Goal: Information Seeking & Learning: Learn about a topic

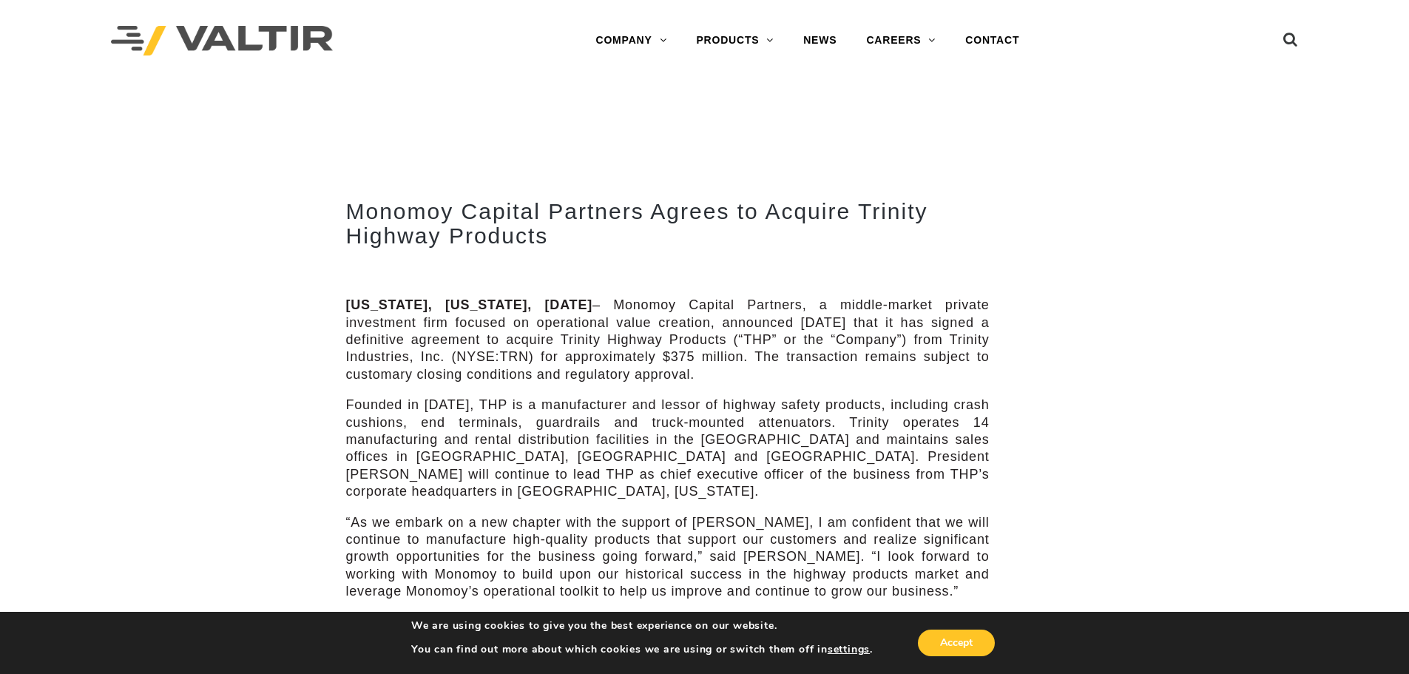
click at [655, 359] on p "[US_STATE], [US_STATE], [DATE] – Monomoy Capital Partners, a middle-market priv…" at bounding box center [668, 340] width 644 height 87
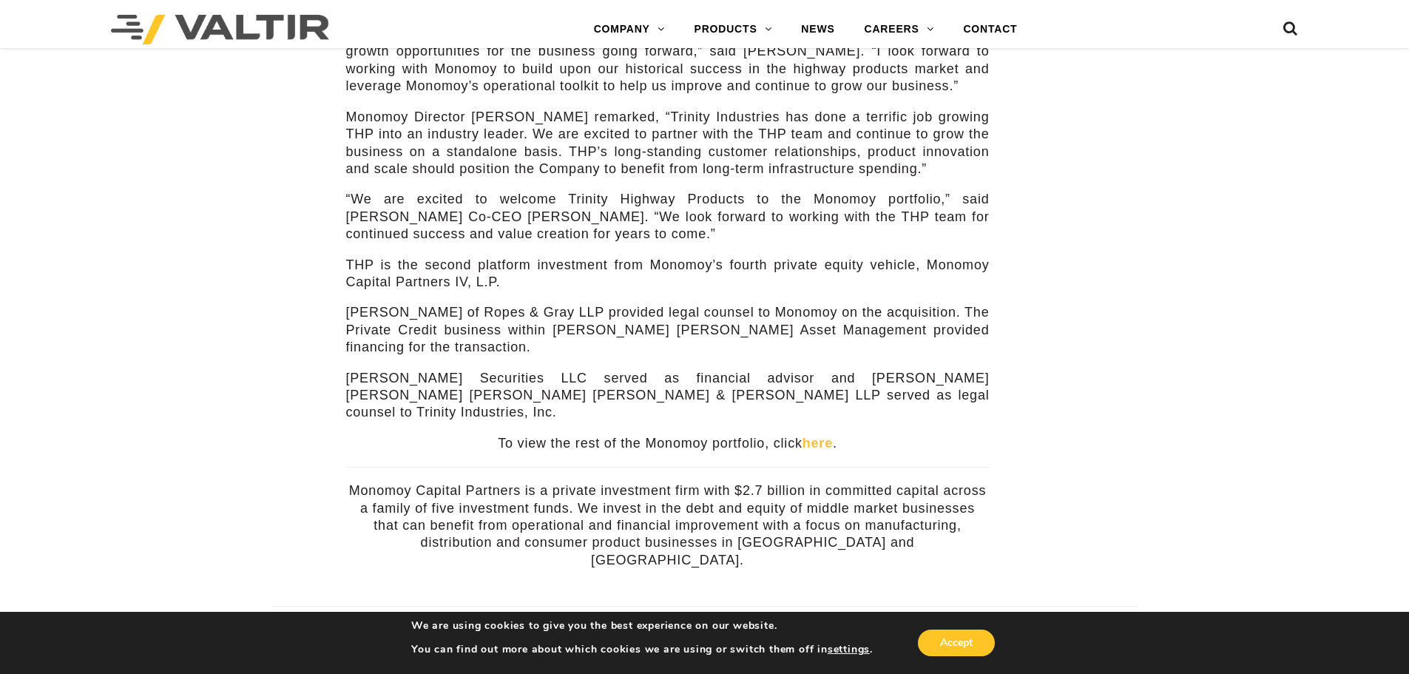
scroll to position [508, 0]
